Goal: Find specific page/section: Find specific page/section

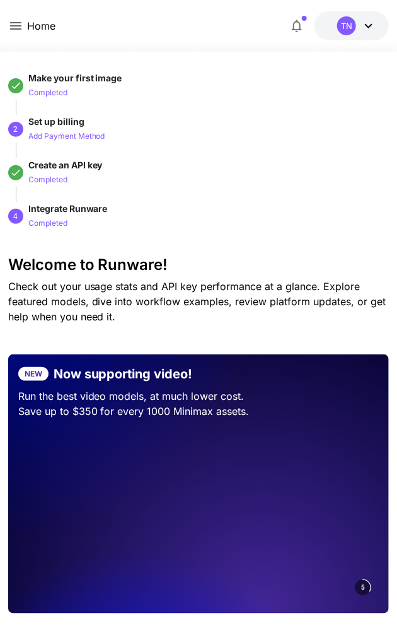
click at [20, 26] on icon at bounding box center [15, 26] width 11 height 8
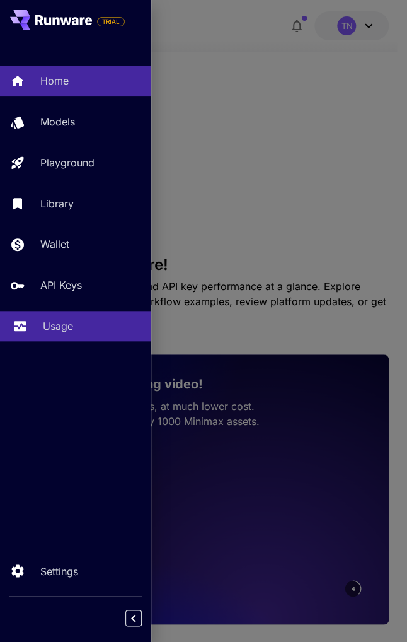
click at [50, 331] on p "Usage" at bounding box center [58, 325] width 30 height 15
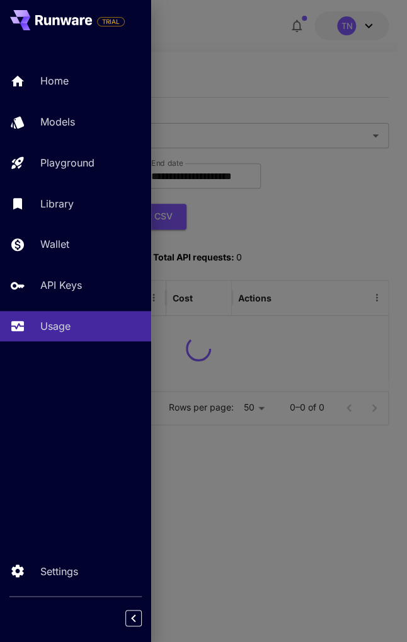
click at [285, 233] on div at bounding box center [203, 321] width 407 height 642
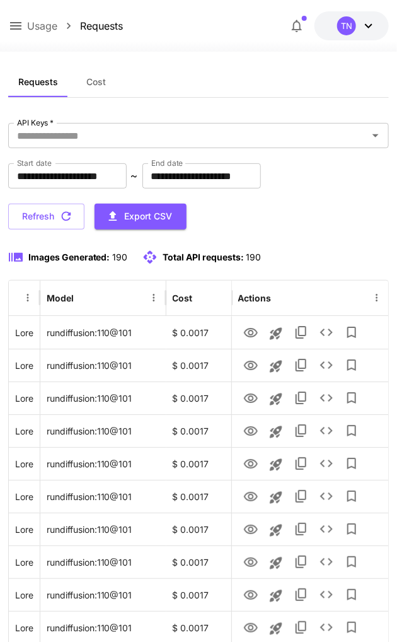
click at [373, 21] on icon at bounding box center [368, 25] width 15 height 15
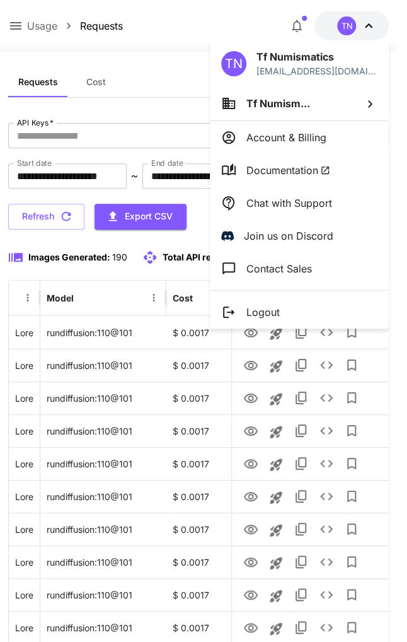
click at [176, 49] on div at bounding box center [203, 321] width 407 height 642
